Goal: Transaction & Acquisition: Purchase product/service

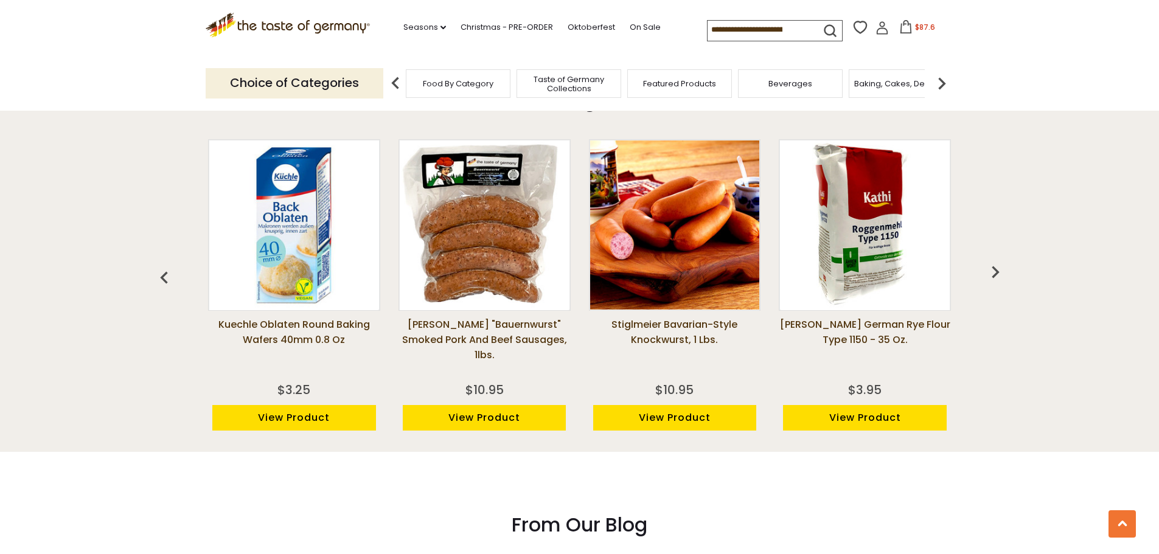
scroll to position [973, 0]
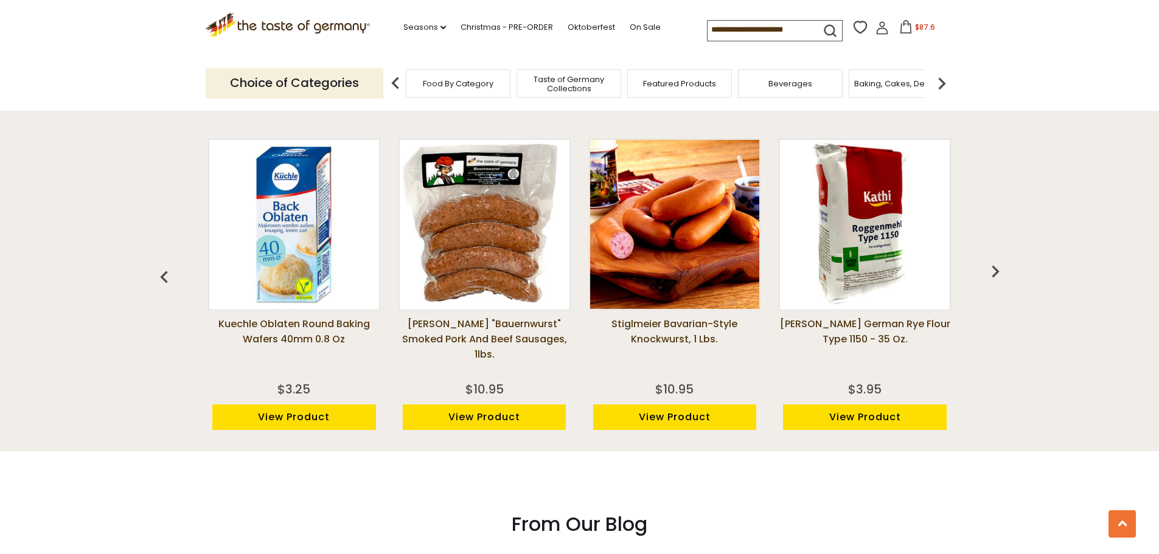
click at [993, 278] on img "button" at bounding box center [995, 271] width 24 height 24
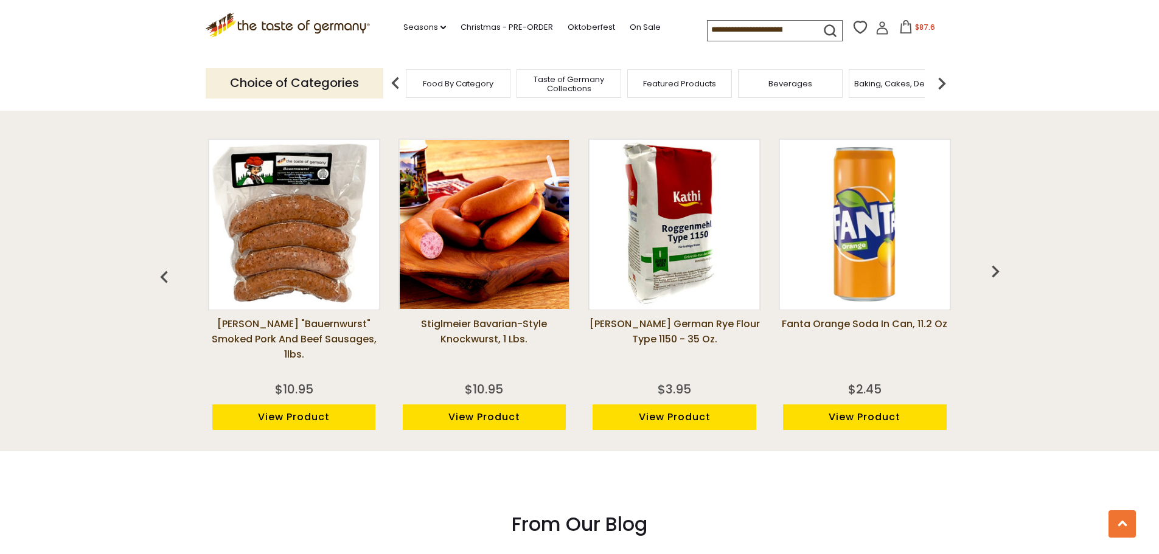
click at [993, 278] on img "button" at bounding box center [995, 271] width 24 height 24
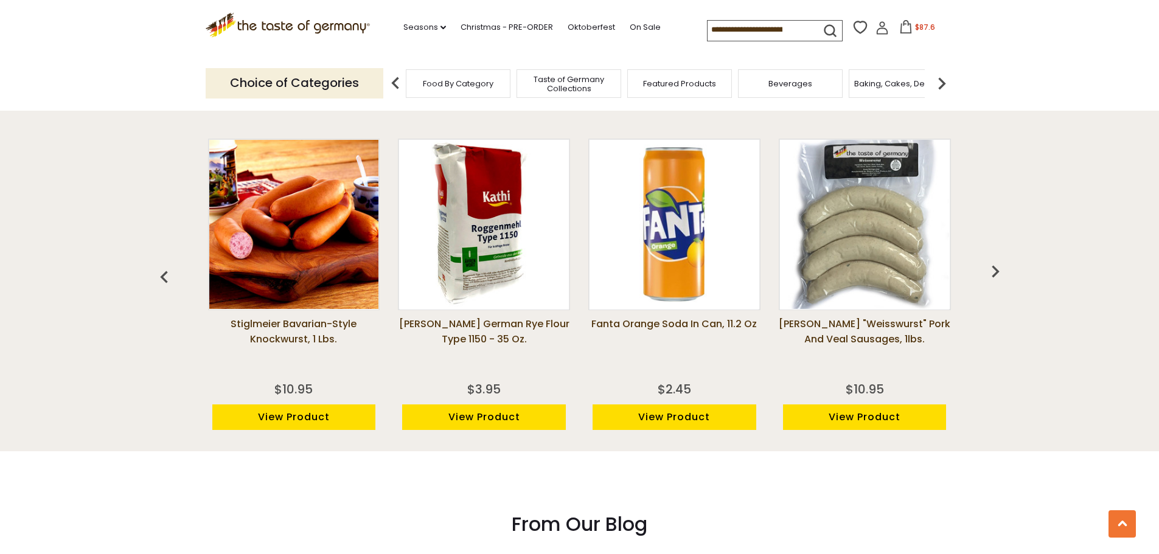
click at [993, 278] on img "button" at bounding box center [995, 271] width 24 height 24
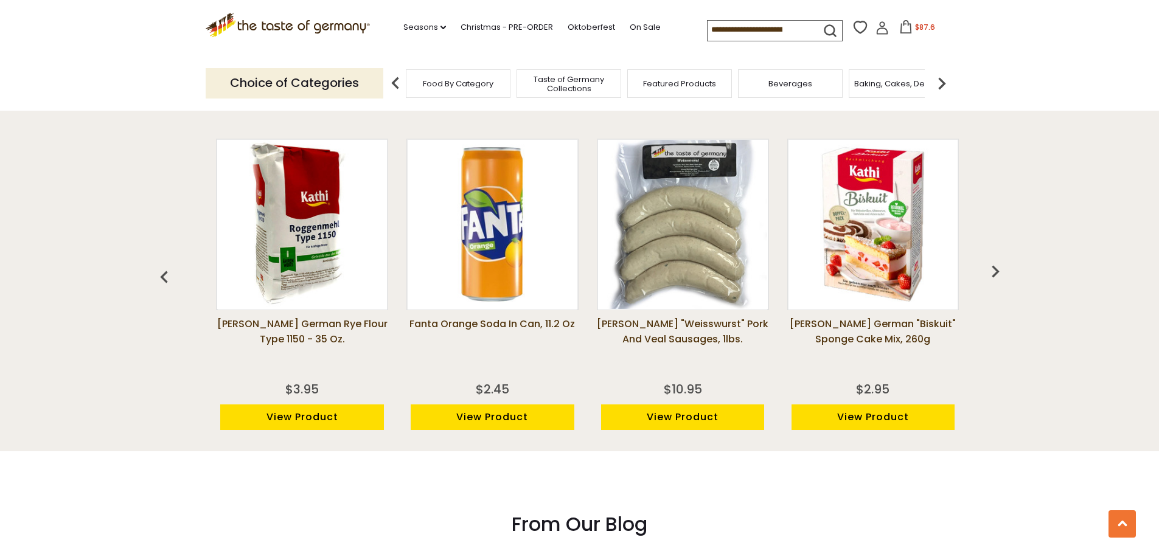
scroll to position [0, 571]
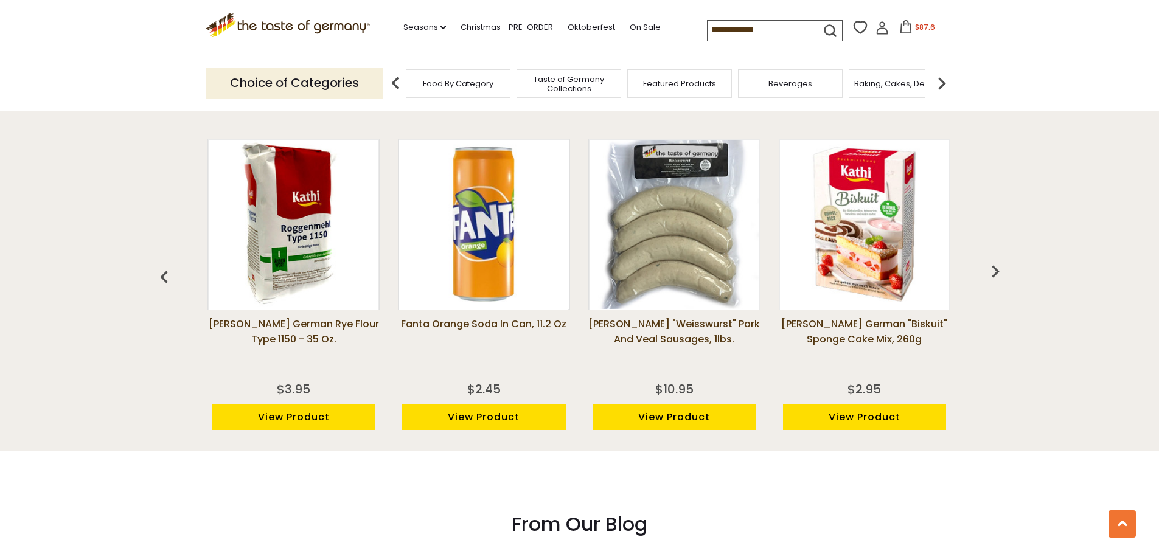
click at [993, 278] on img "button" at bounding box center [995, 271] width 24 height 24
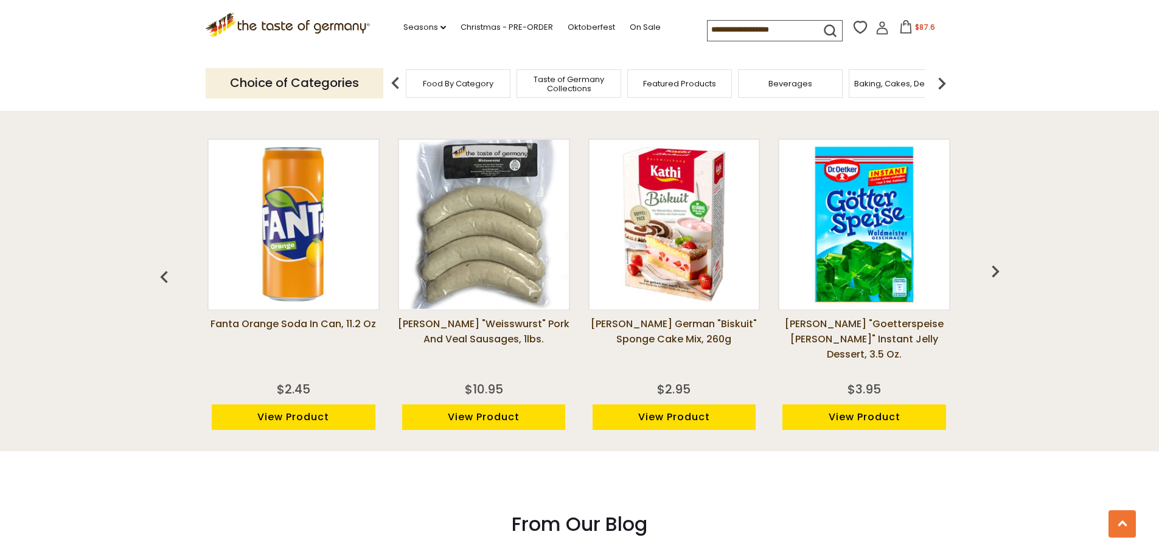
click at [993, 278] on img "button" at bounding box center [995, 271] width 24 height 24
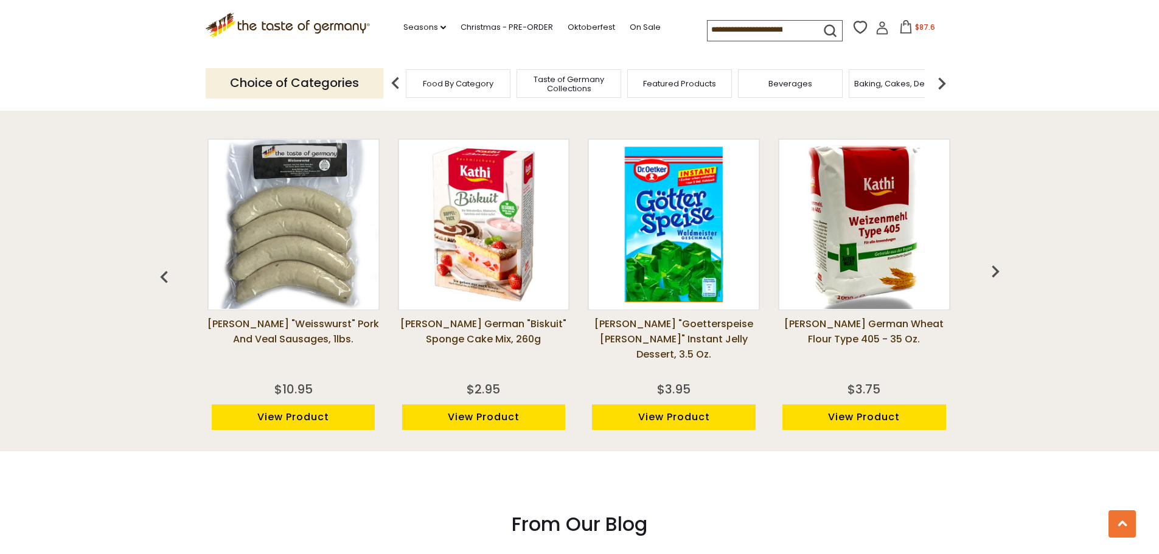
click at [993, 278] on img "button" at bounding box center [995, 271] width 24 height 24
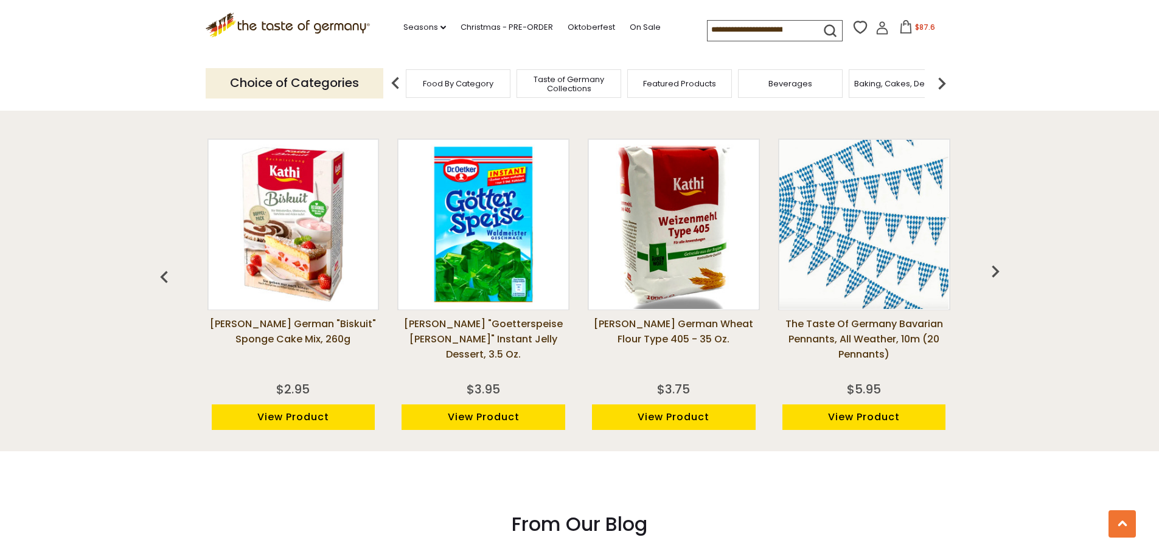
click at [993, 278] on img "button" at bounding box center [995, 271] width 24 height 24
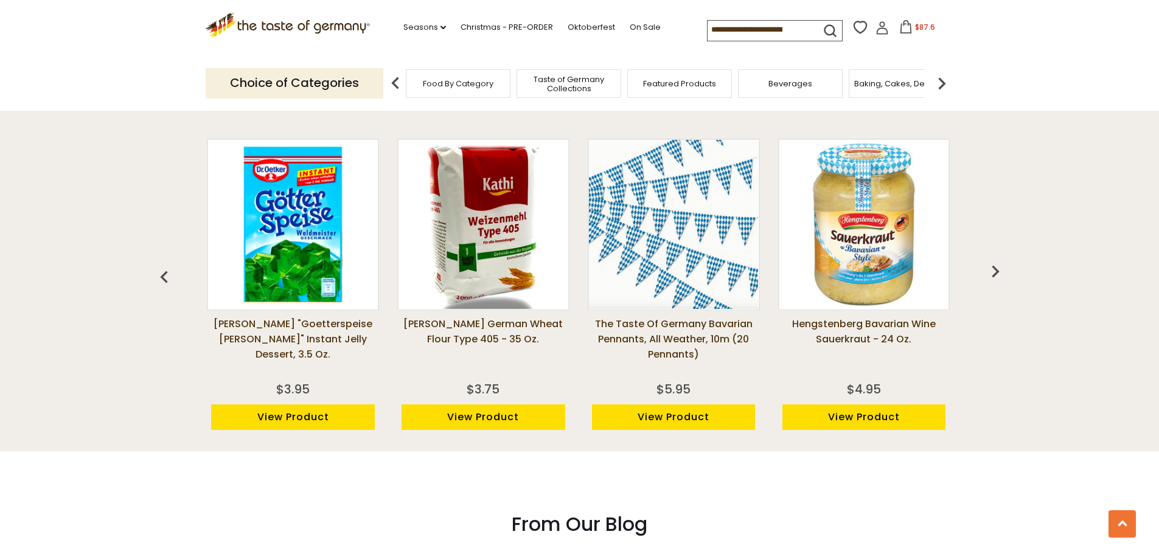
click at [993, 278] on img "button" at bounding box center [995, 271] width 24 height 24
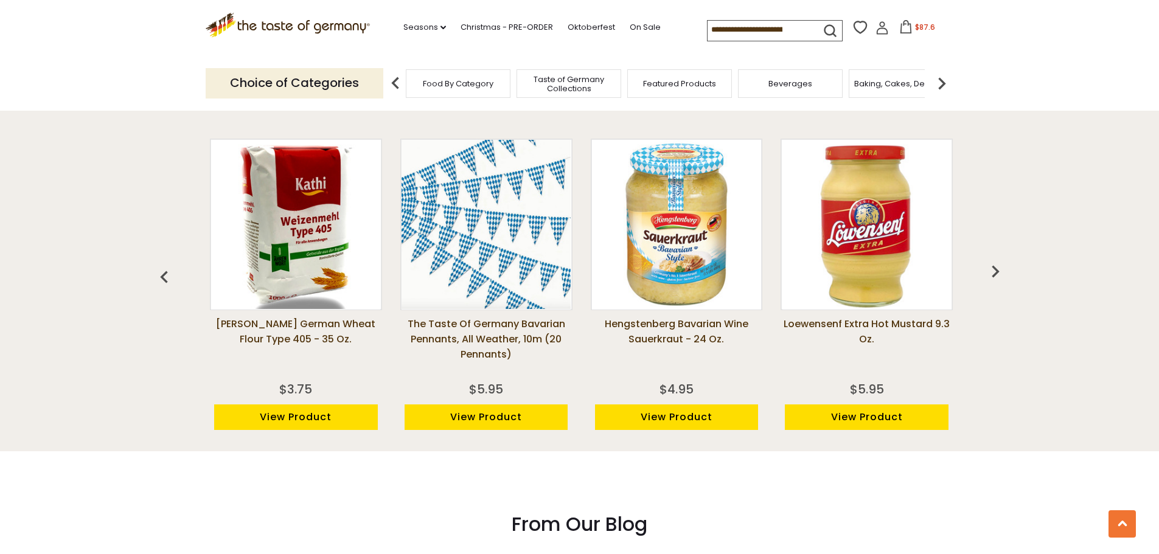
scroll to position [0, 1523]
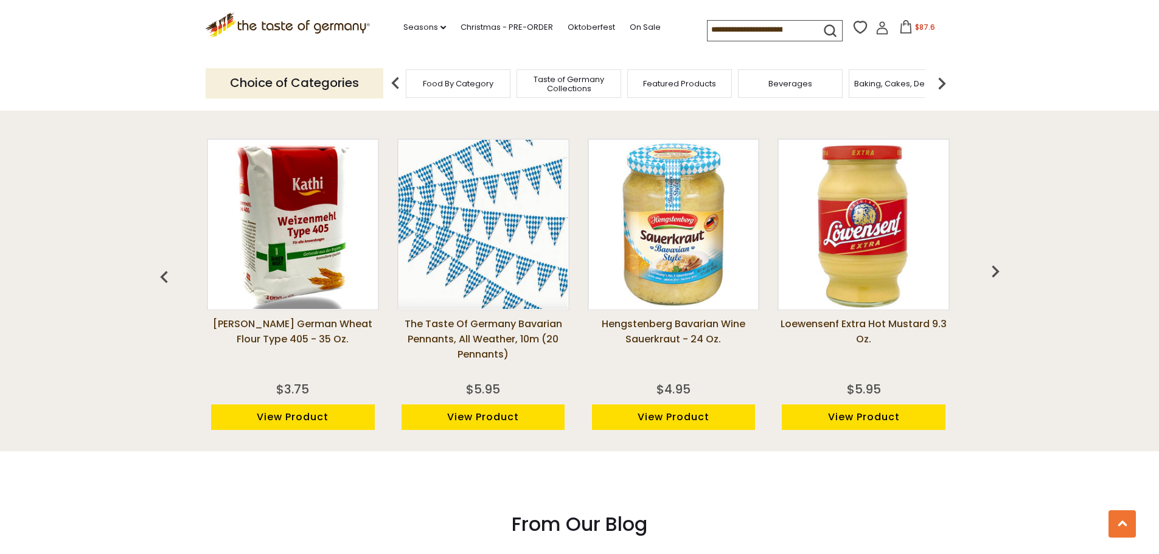
click at [993, 278] on img "button" at bounding box center [995, 271] width 24 height 24
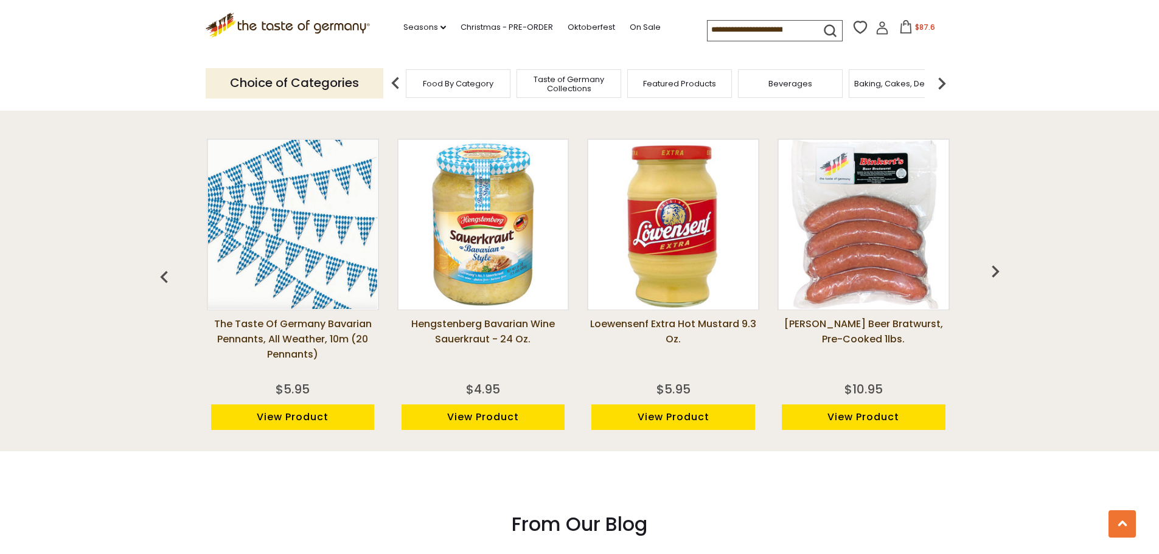
click at [993, 278] on img "button" at bounding box center [995, 271] width 24 height 24
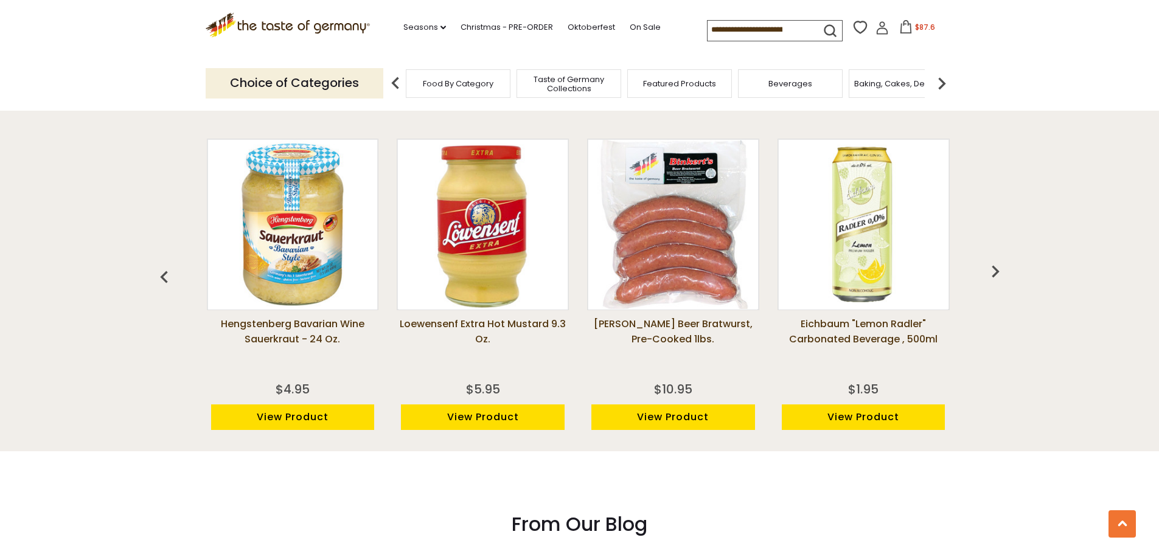
click at [993, 278] on img "button" at bounding box center [995, 271] width 24 height 24
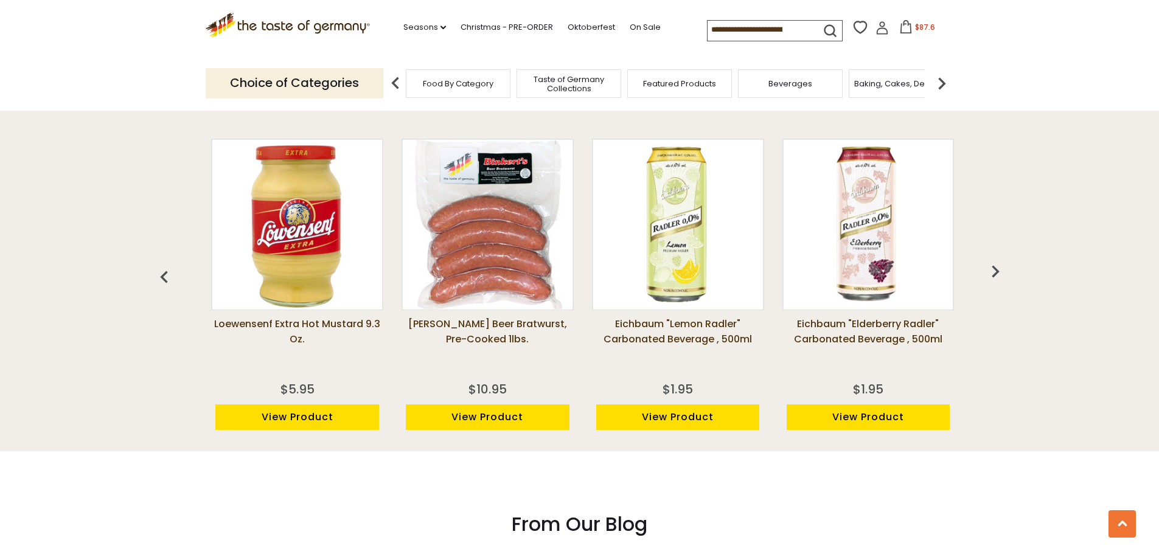
scroll to position [0, 2092]
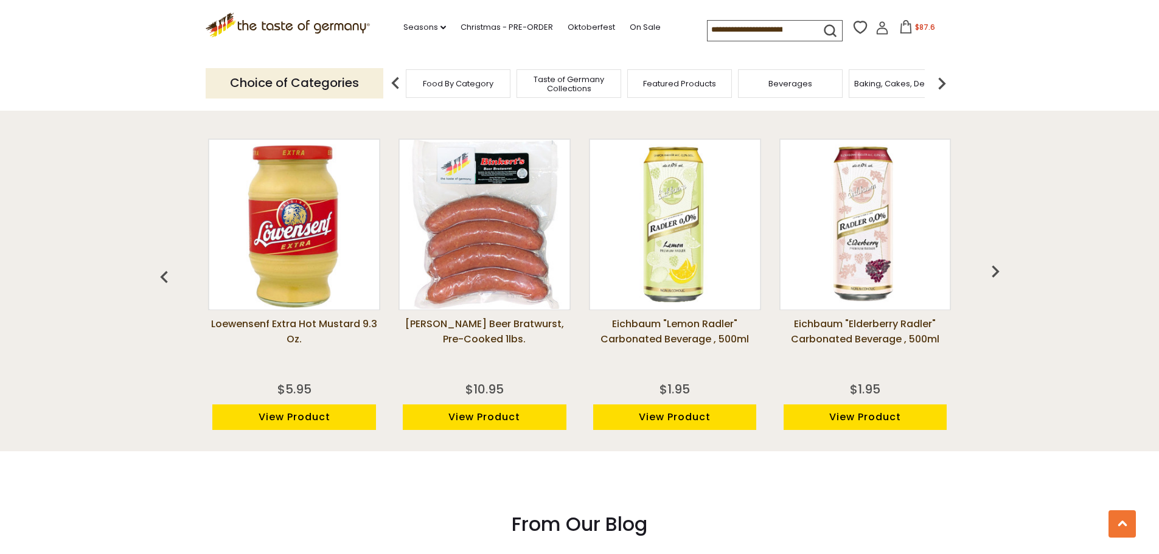
click at [993, 278] on img "button" at bounding box center [995, 271] width 24 height 24
click at [996, 271] on img "button" at bounding box center [995, 271] width 24 height 24
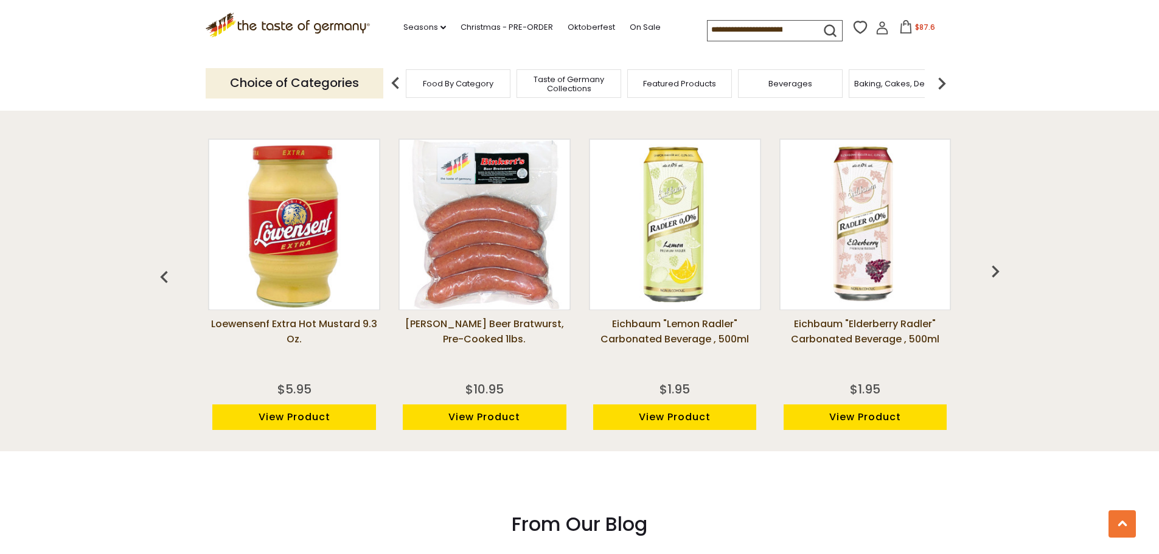
click at [997, 267] on img "button" at bounding box center [995, 271] width 24 height 24
click at [996, 267] on img "button" at bounding box center [995, 271] width 24 height 24
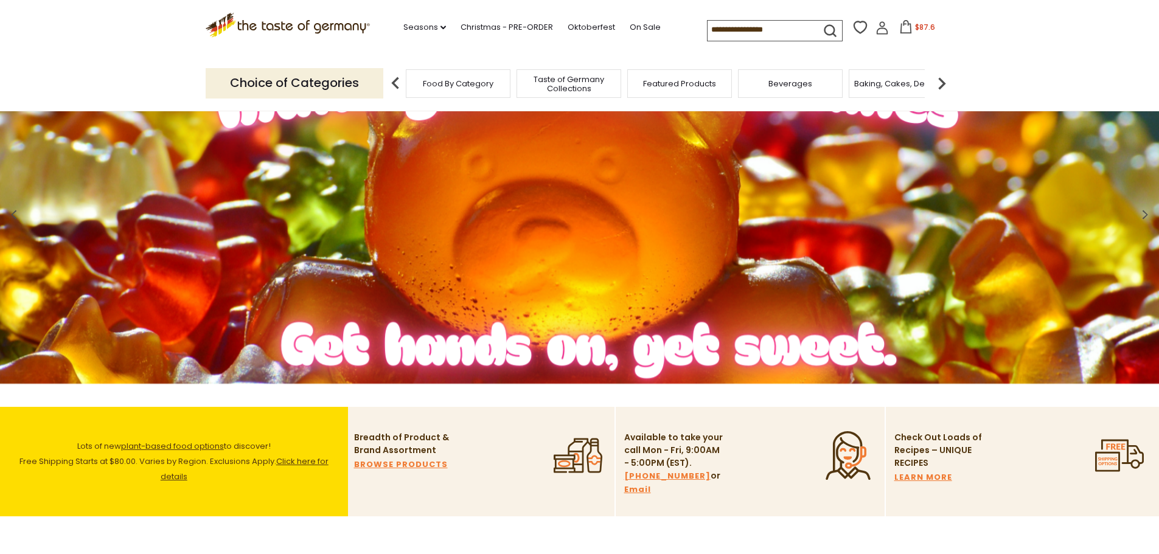
scroll to position [61, 0]
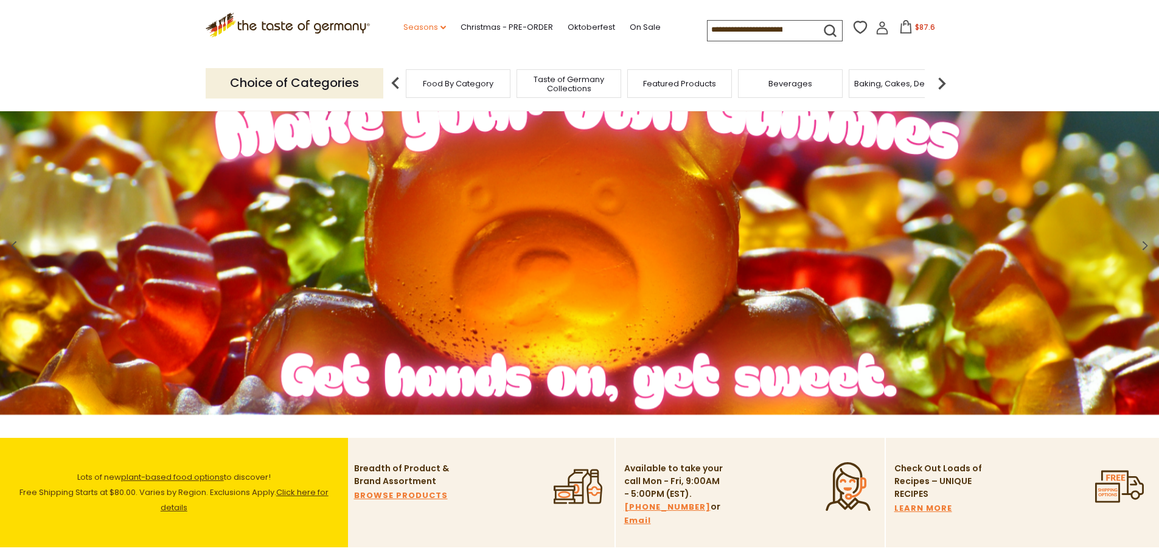
click at [440, 26] on icon "dropdown_arrow" at bounding box center [442, 28] width 5 height 4
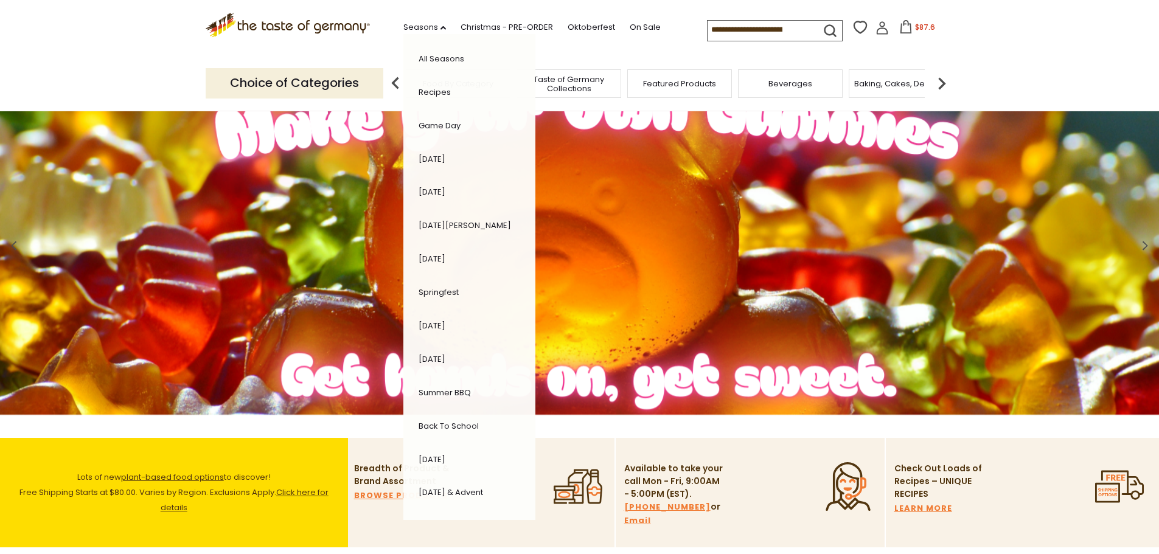
click at [633, 46] on div ".st0{fill:#EDD300;} .st1{fill:#D33E21;} .st0{fill:#EDD300;} .st1{fill:#D33E21;}…" at bounding box center [580, 28] width 748 height 56
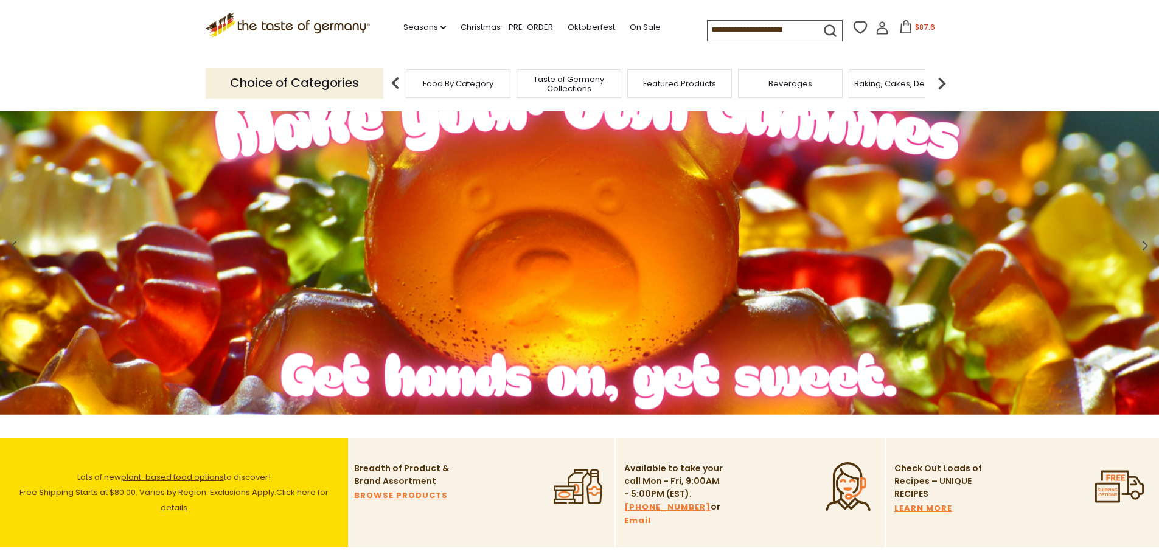
click at [794, 86] on span "Beverages" at bounding box center [790, 83] width 44 height 9
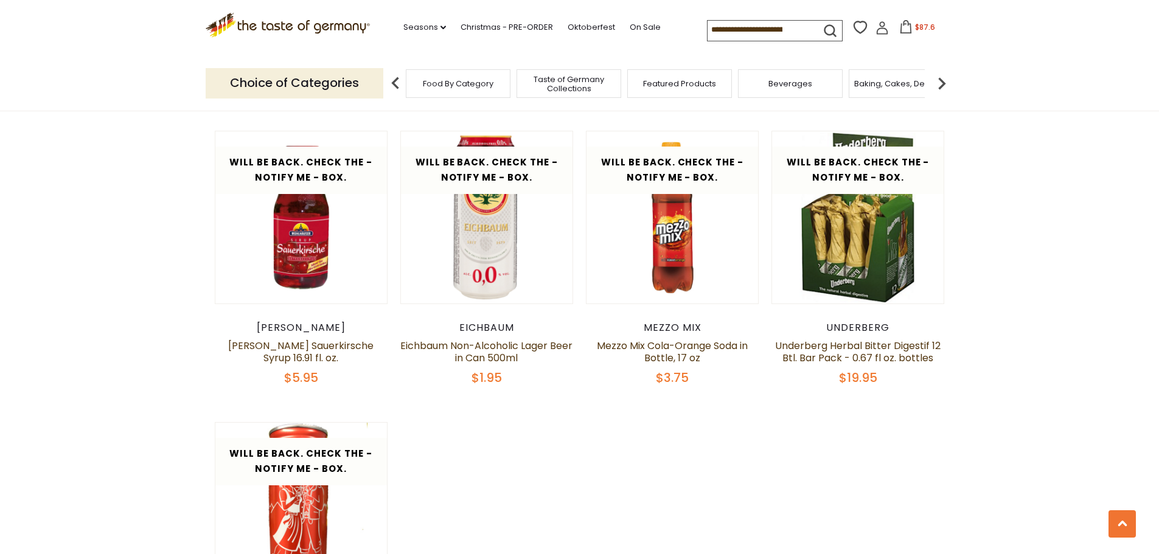
scroll to position [2190, 0]
